Goal: Task Accomplishment & Management: Complete application form

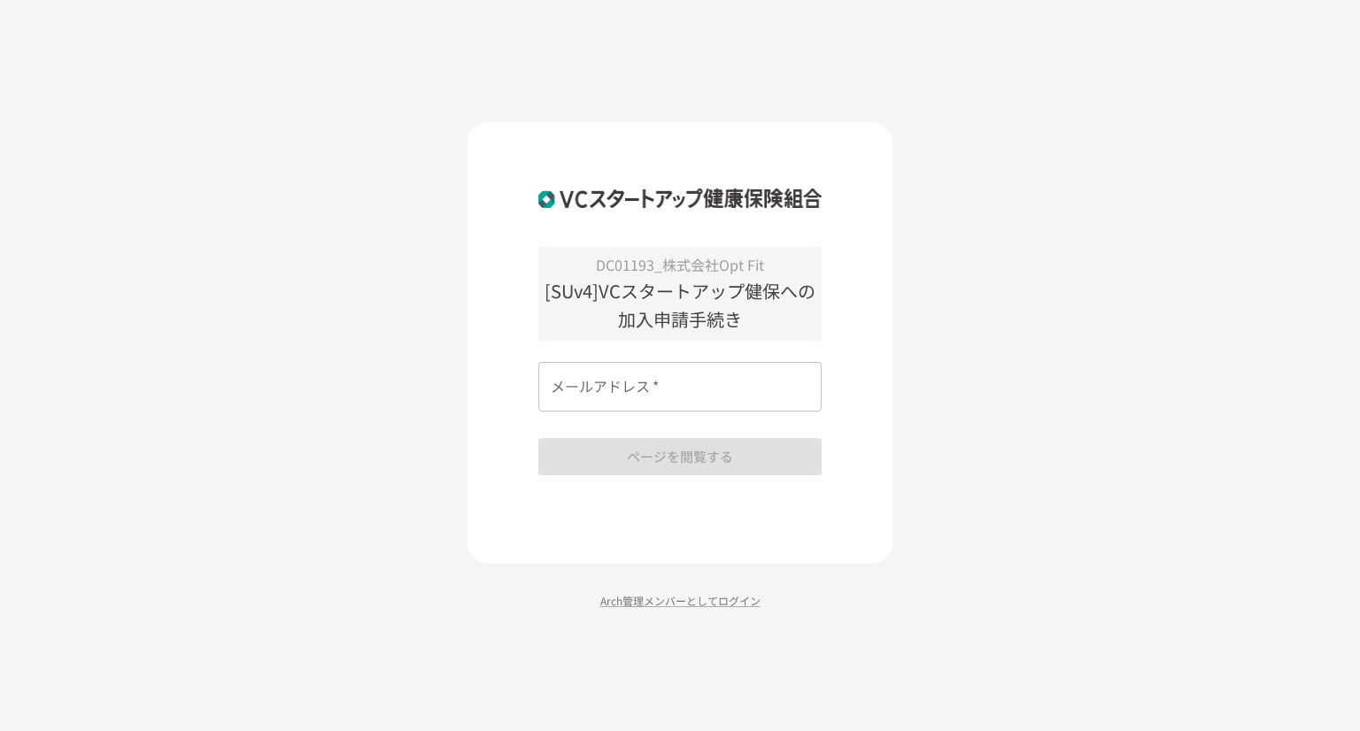
click at [665, 312] on p "[SUv4]VCスタートアップ健保への加入申請手続き" at bounding box center [679, 305] width 283 height 57
click at [658, 389] on input "メールアドレス   *" at bounding box center [679, 387] width 283 height 50
click at [310, 376] on div "DC01193_株式会社Opt Fit [SUv4]VCスタートアップ健保への加入申請手続き メールアドレス   * メールアドレス   * ページを閲覧する…" at bounding box center [680, 365] width 1360 height 731
